Goal: Task Accomplishment & Management: Use online tool/utility

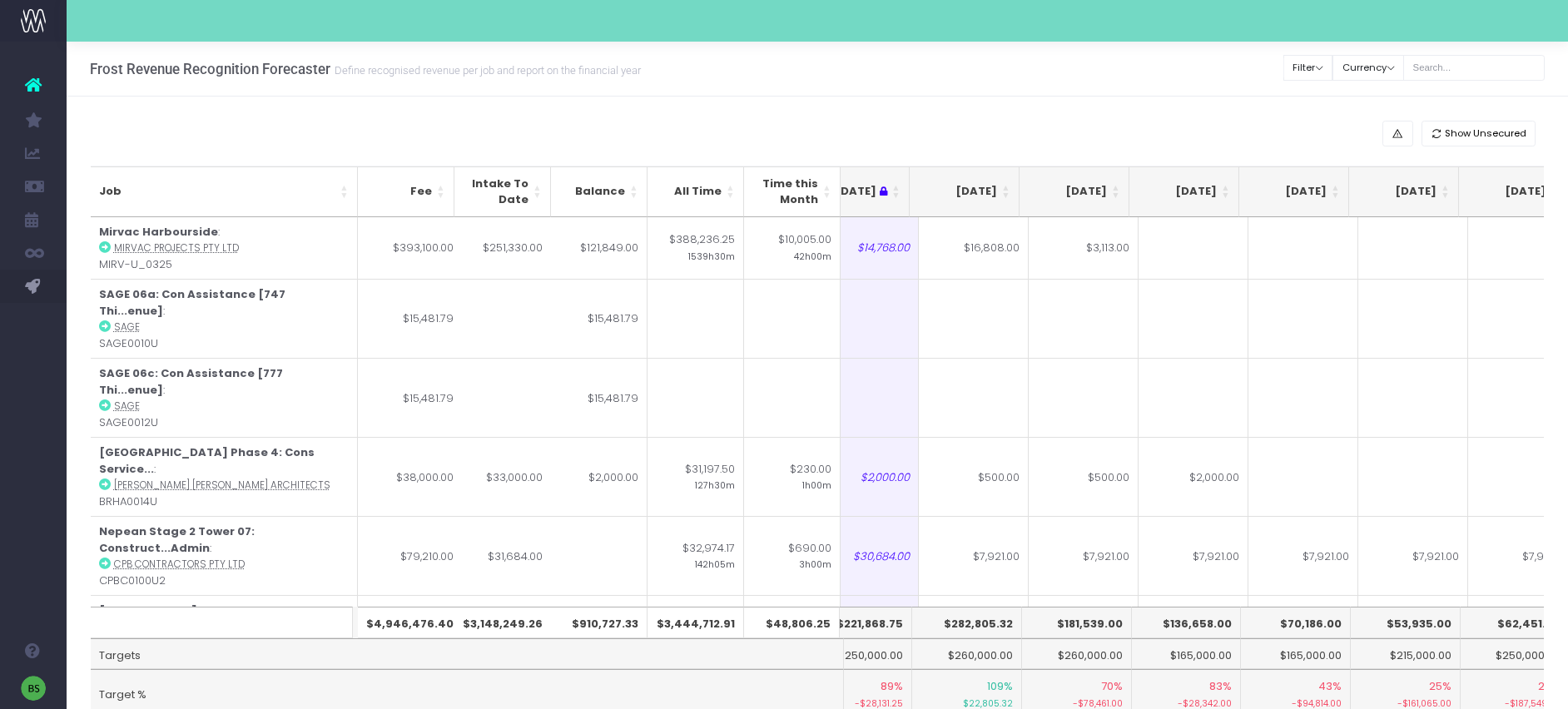
click at [1006, 189] on th "[DATE]" at bounding box center [964, 192] width 110 height 51
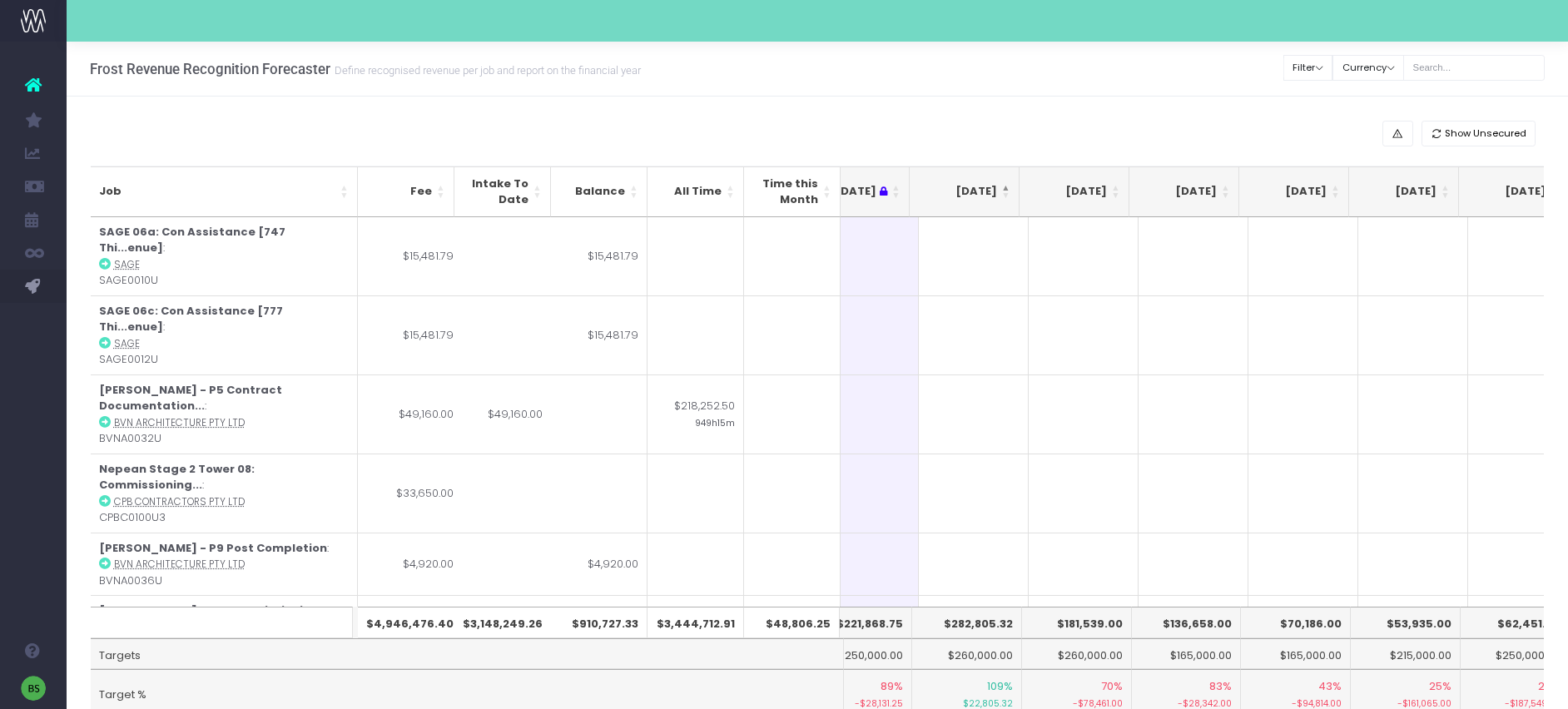
click at [1006, 189] on th "[DATE]" at bounding box center [964, 192] width 110 height 51
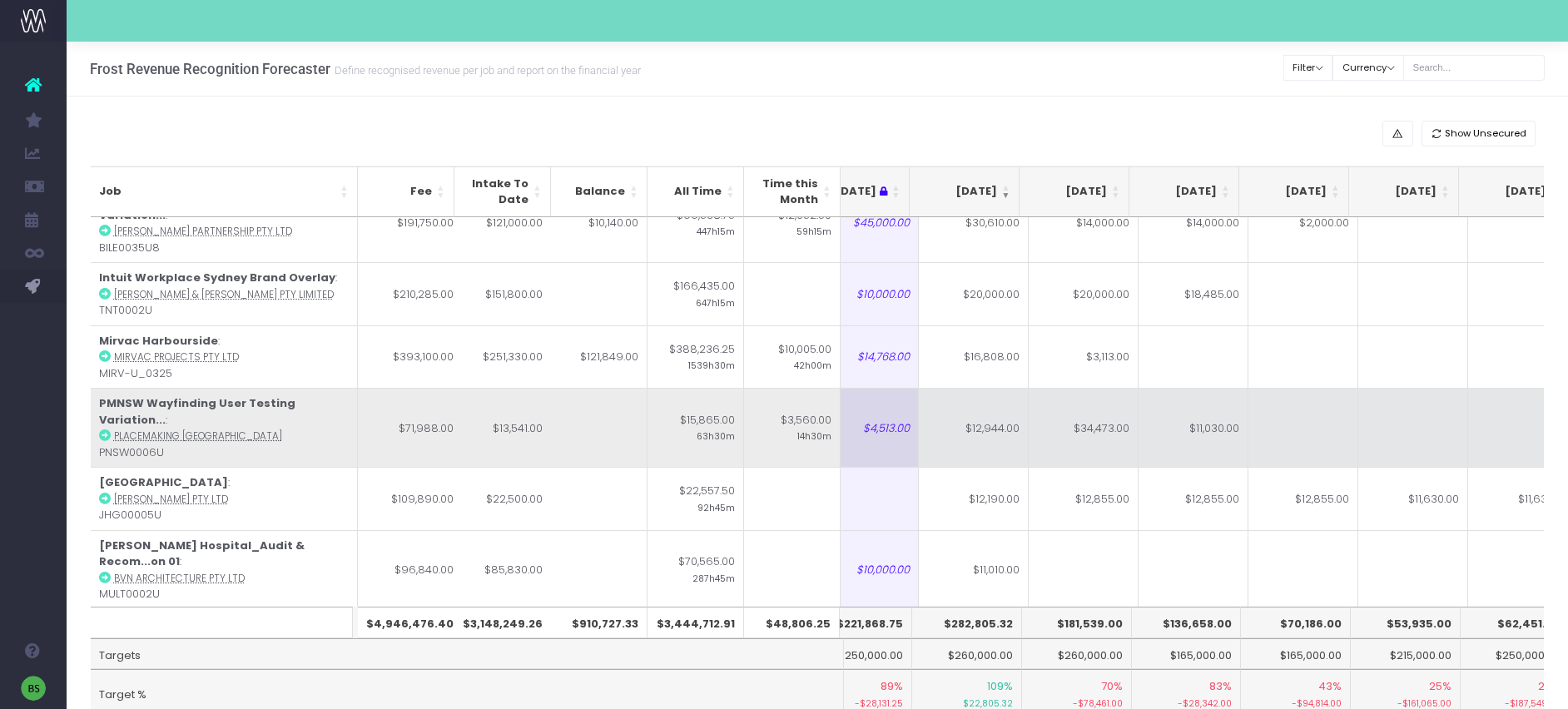
scroll to position [101, 262]
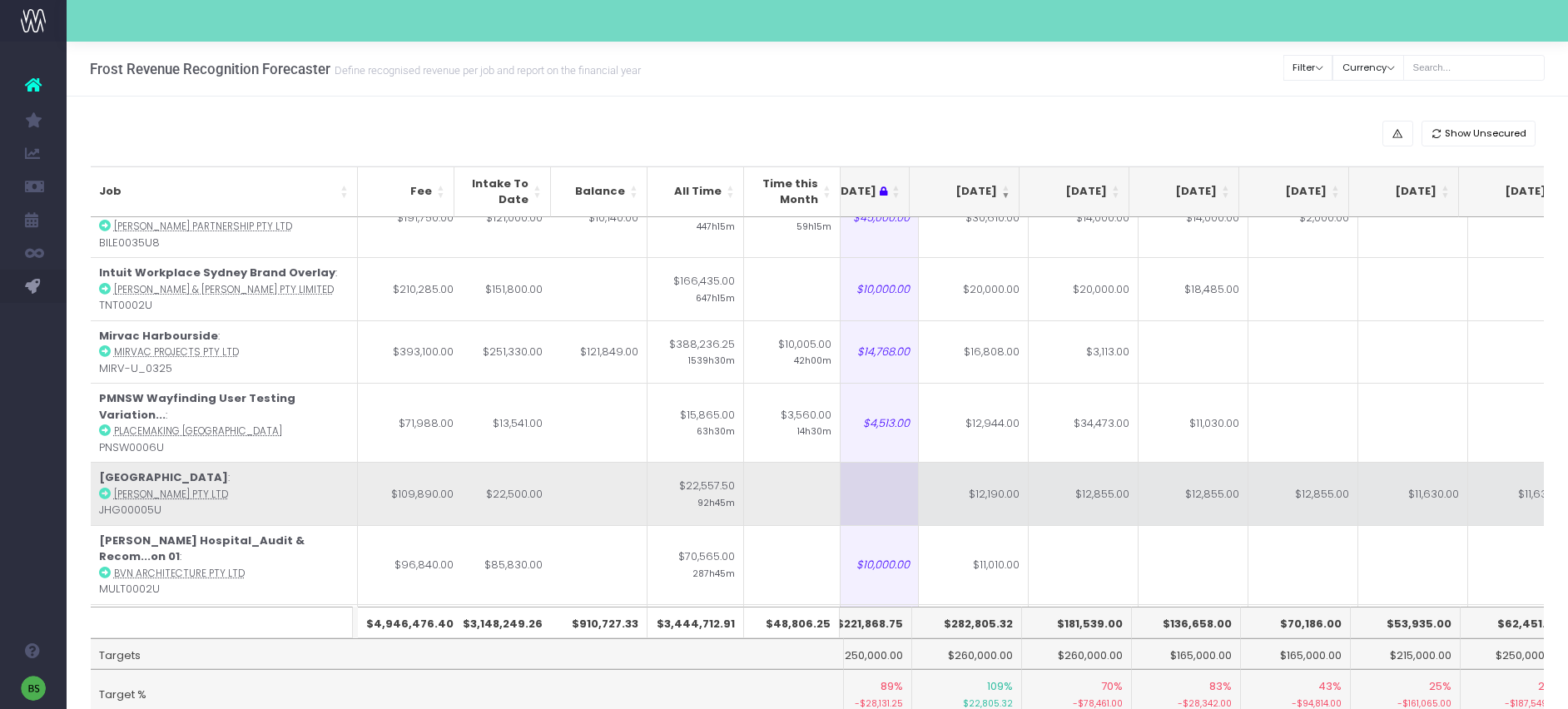
click at [979, 475] on td "$12,190.00" at bounding box center [974, 494] width 110 height 64
type input "$12,190.00"
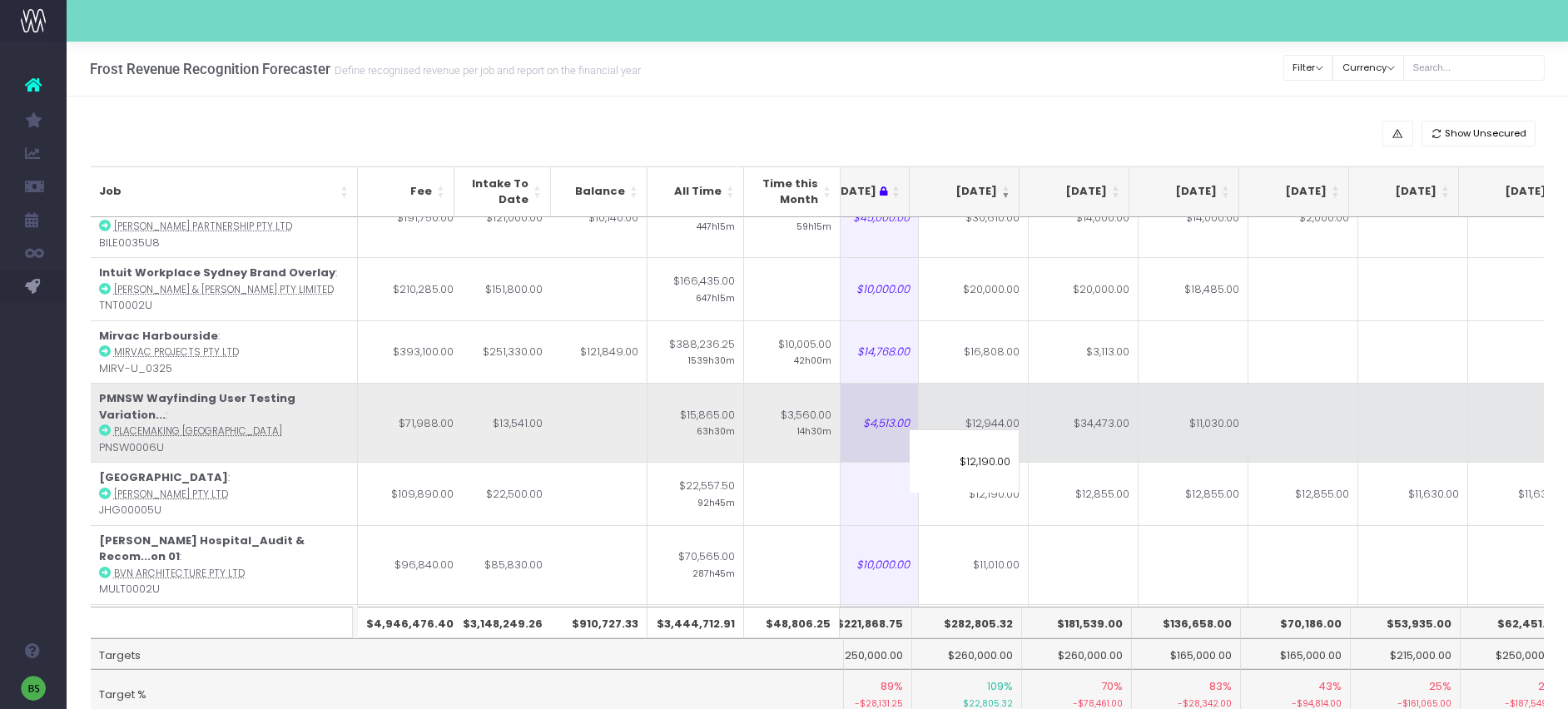
click at [1282, 419] on td at bounding box center [1303, 422] width 110 height 79
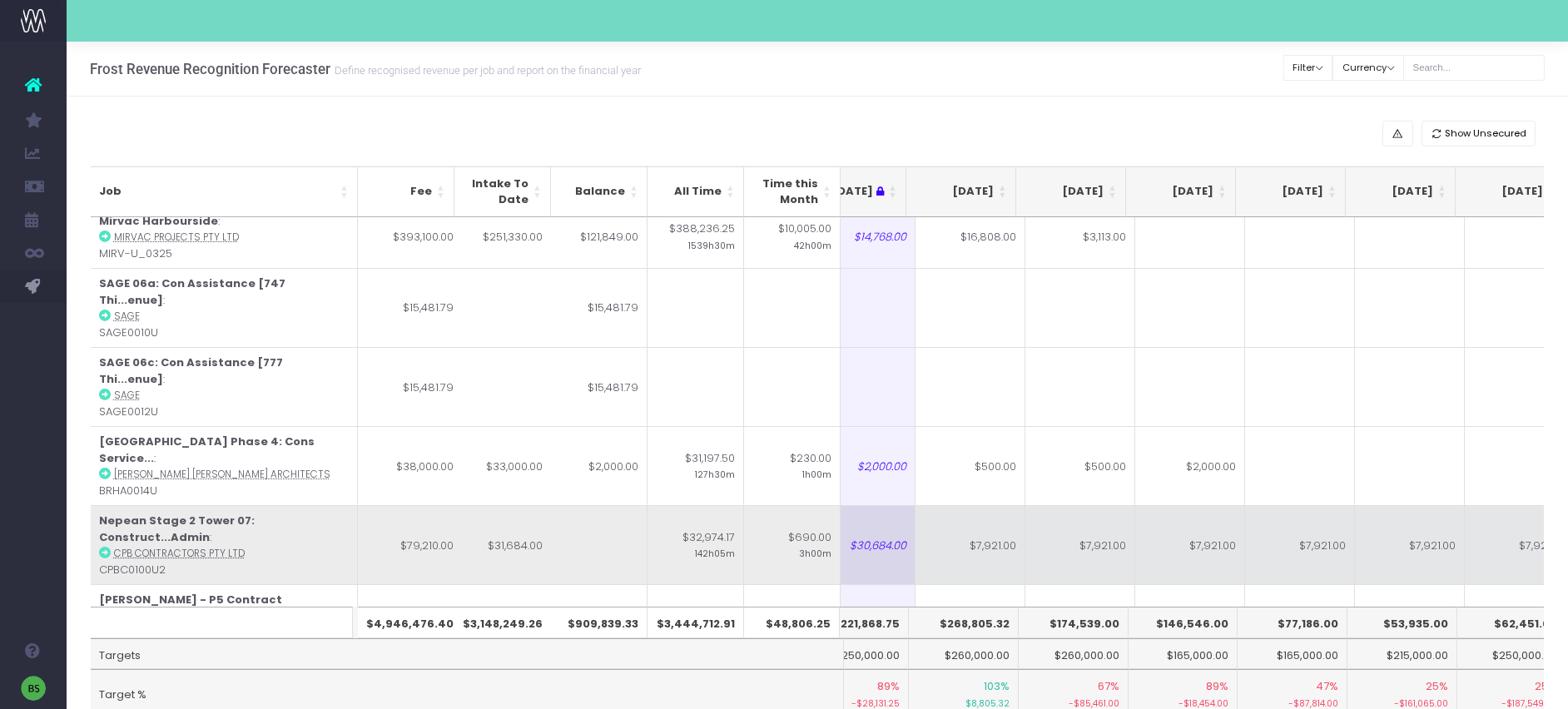
scroll to position [0, 265]
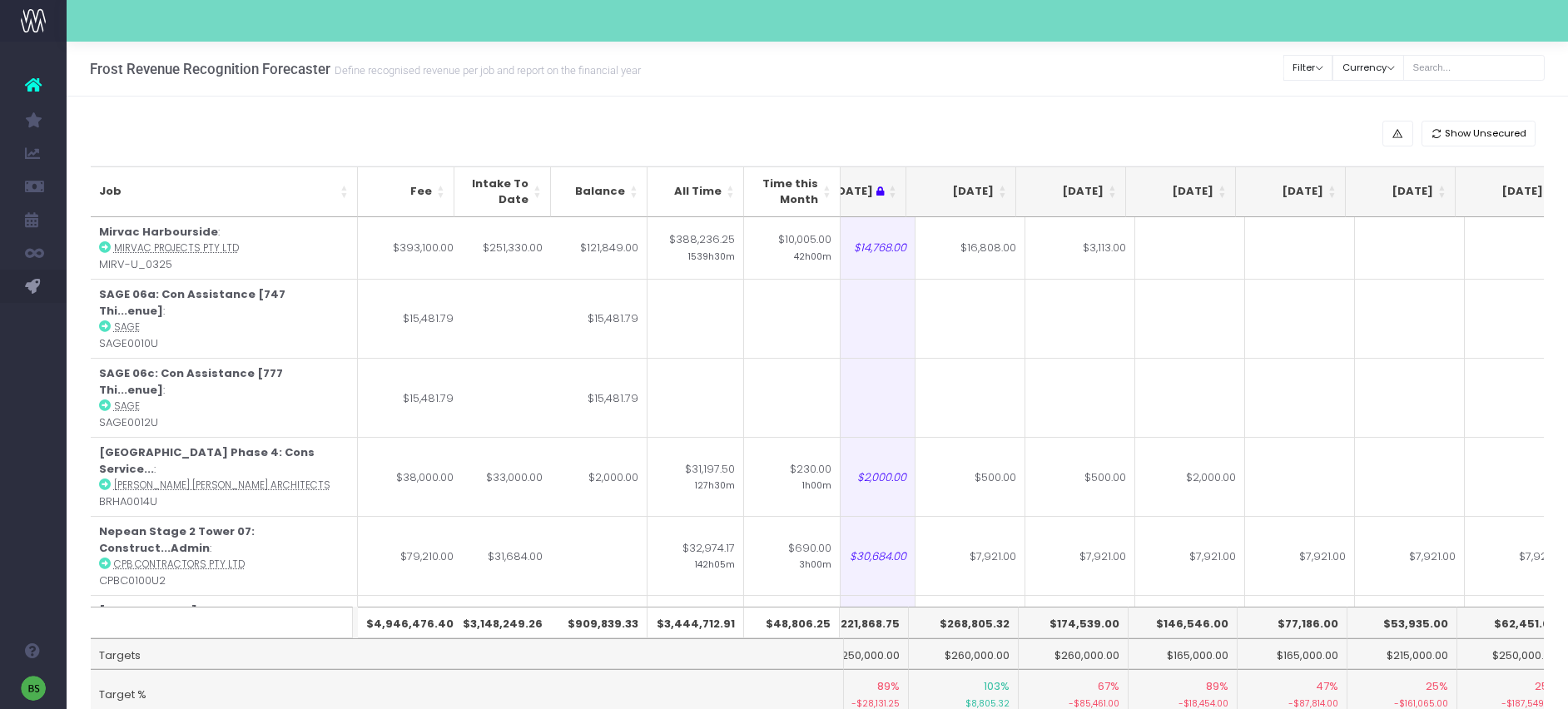
click at [1001, 185] on th "[DATE]" at bounding box center [961, 192] width 110 height 51
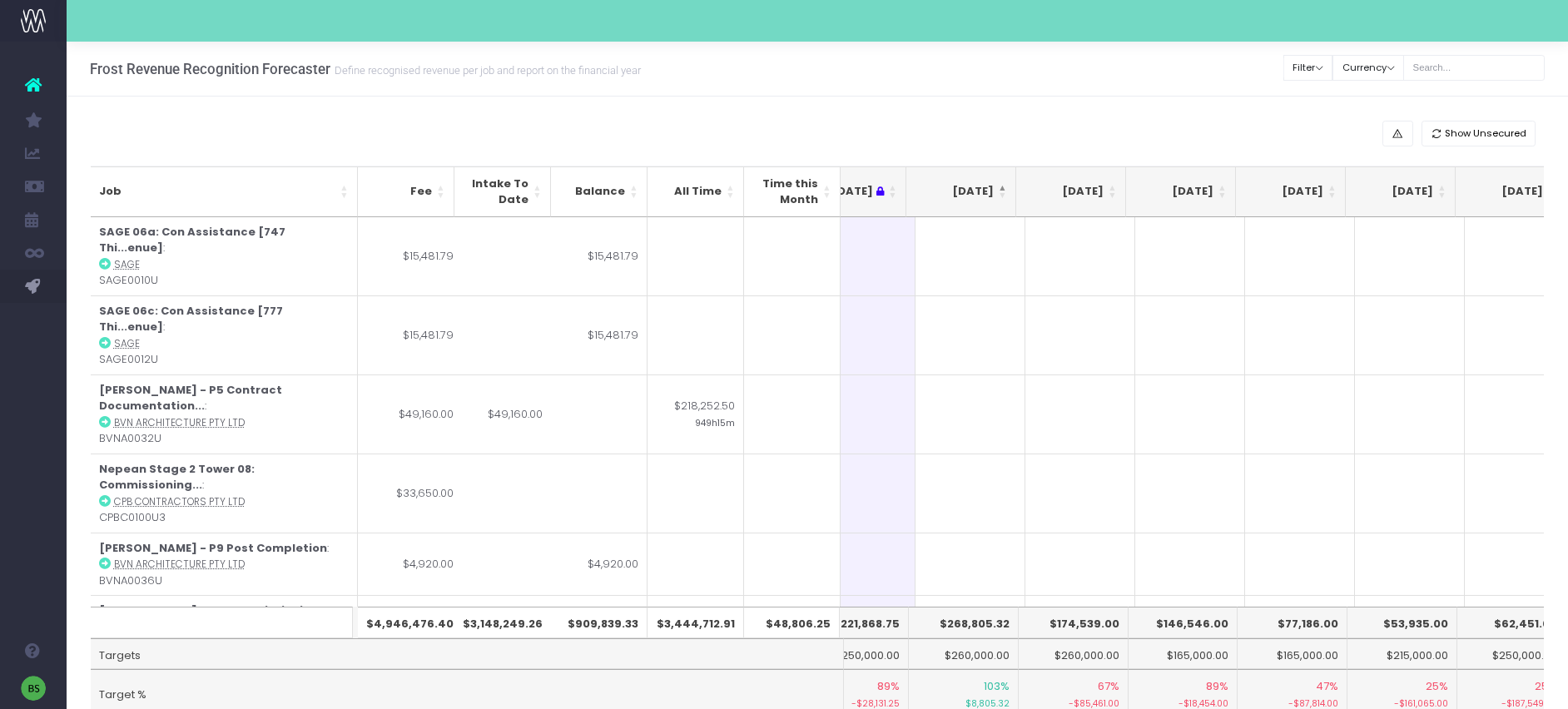
click at [1004, 187] on th "[DATE]" at bounding box center [961, 192] width 110 height 51
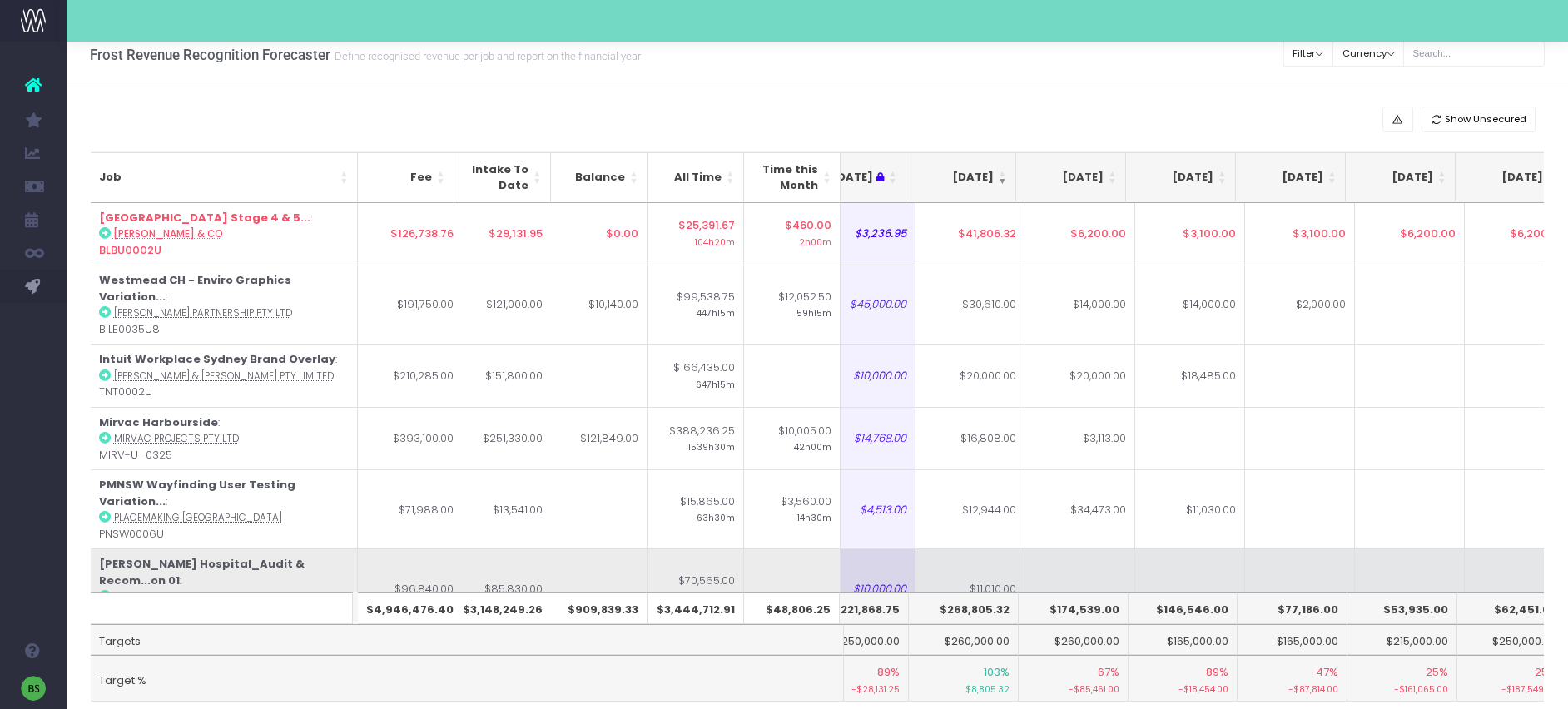
scroll to position [0, 0]
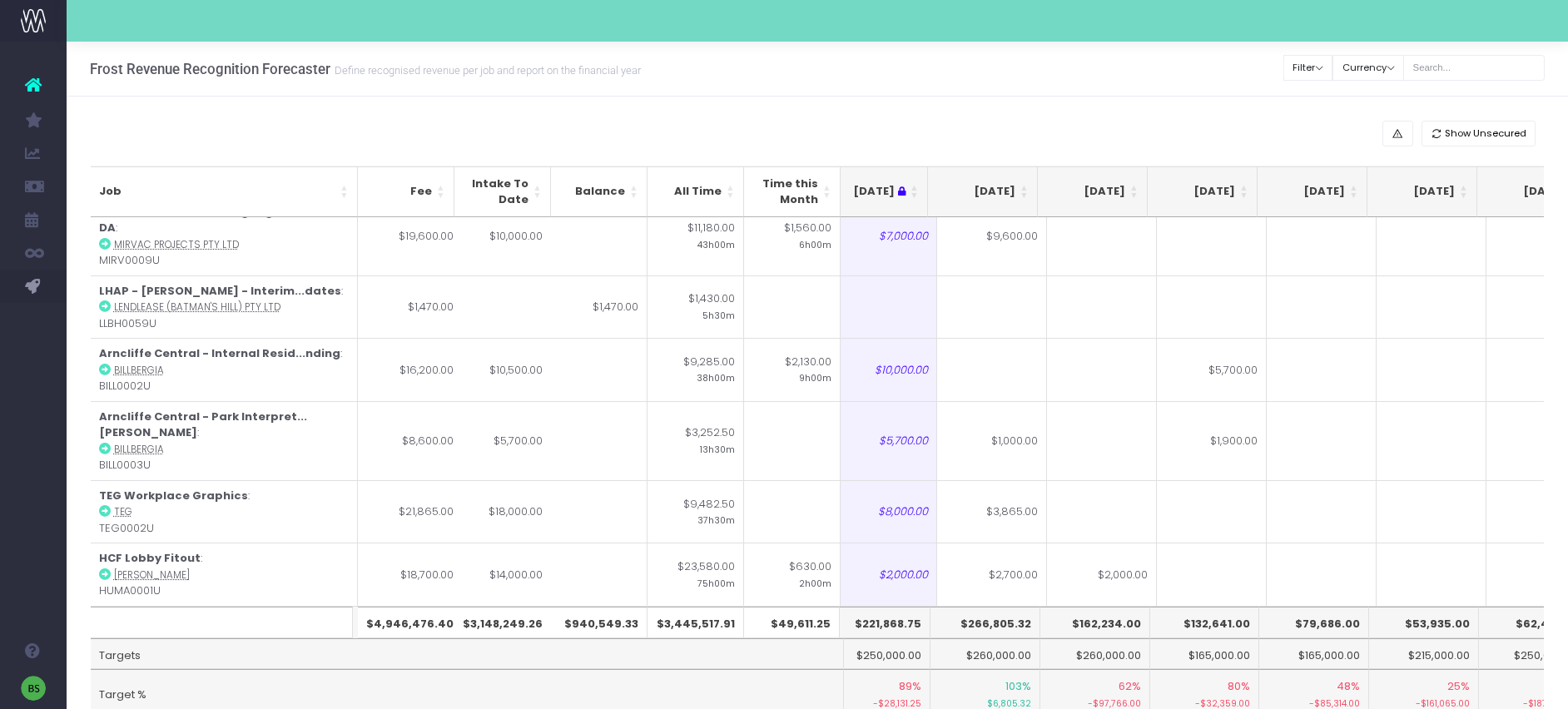
scroll to position [6772, 243]
